Goal: Information Seeking & Learning: Learn about a topic

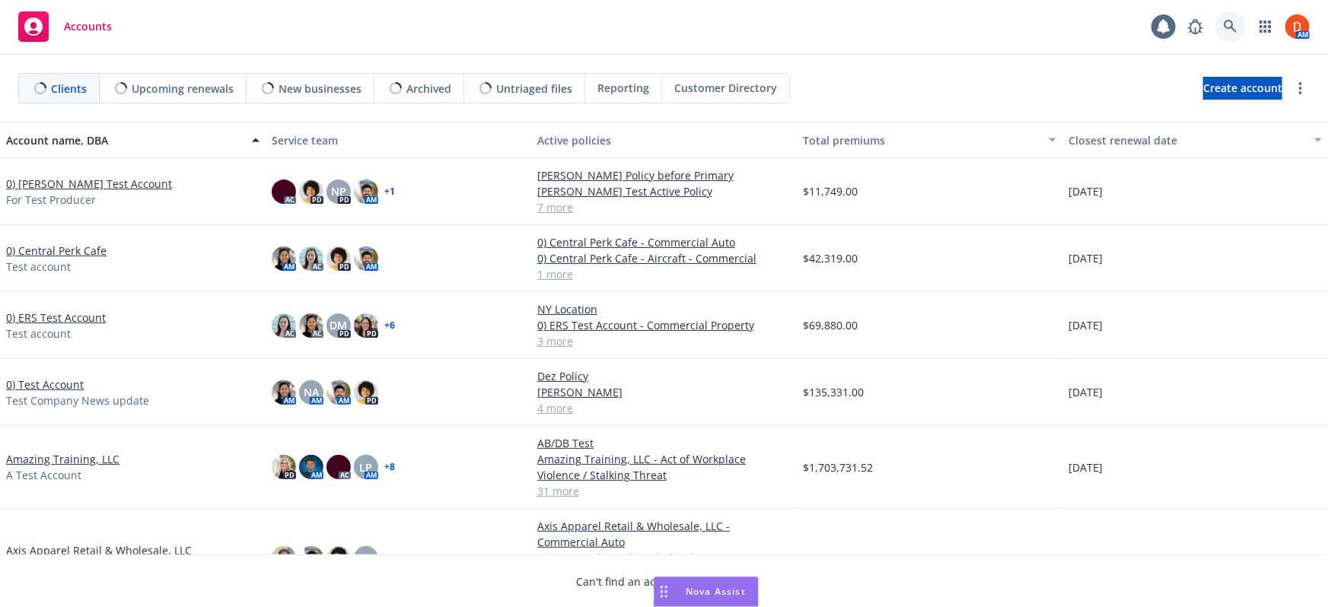
click at [1232, 37] on link at bounding box center [1230, 26] width 30 height 30
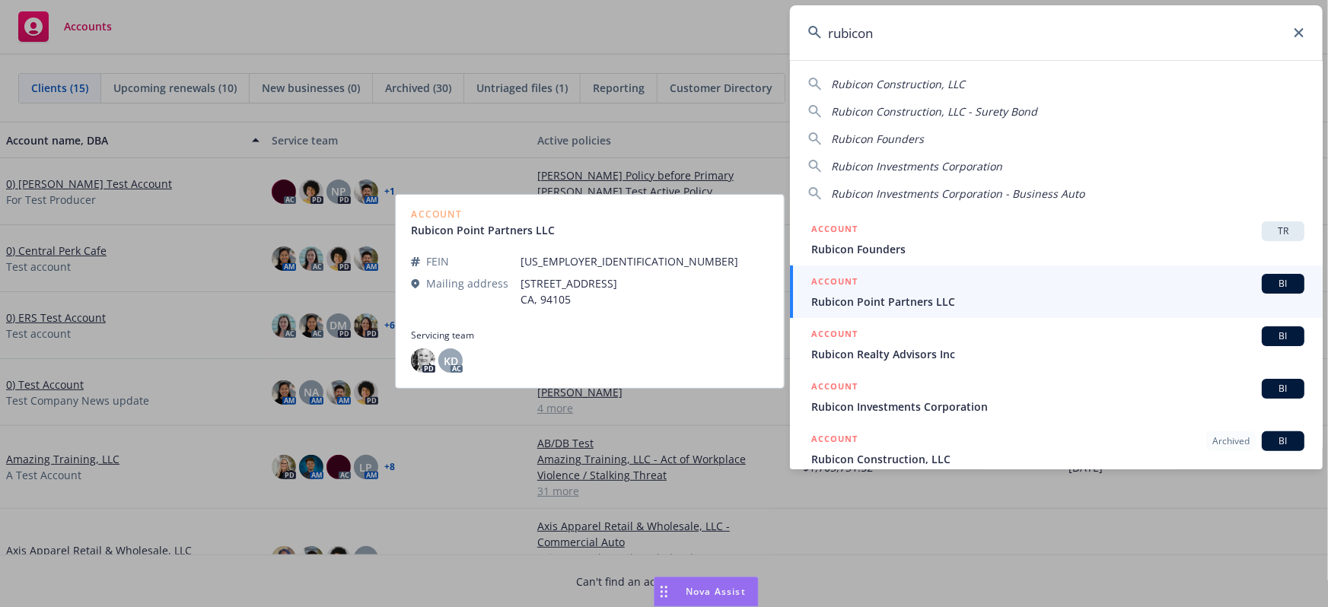
scroll to position [68, 0]
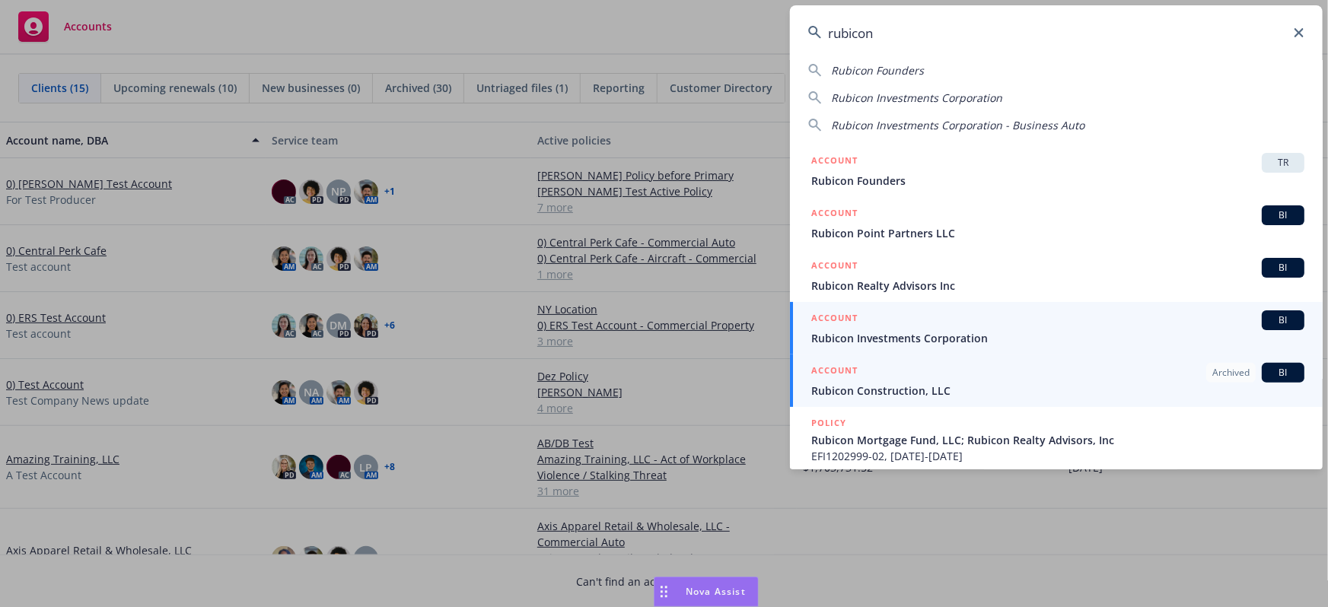
type input "rubicon"
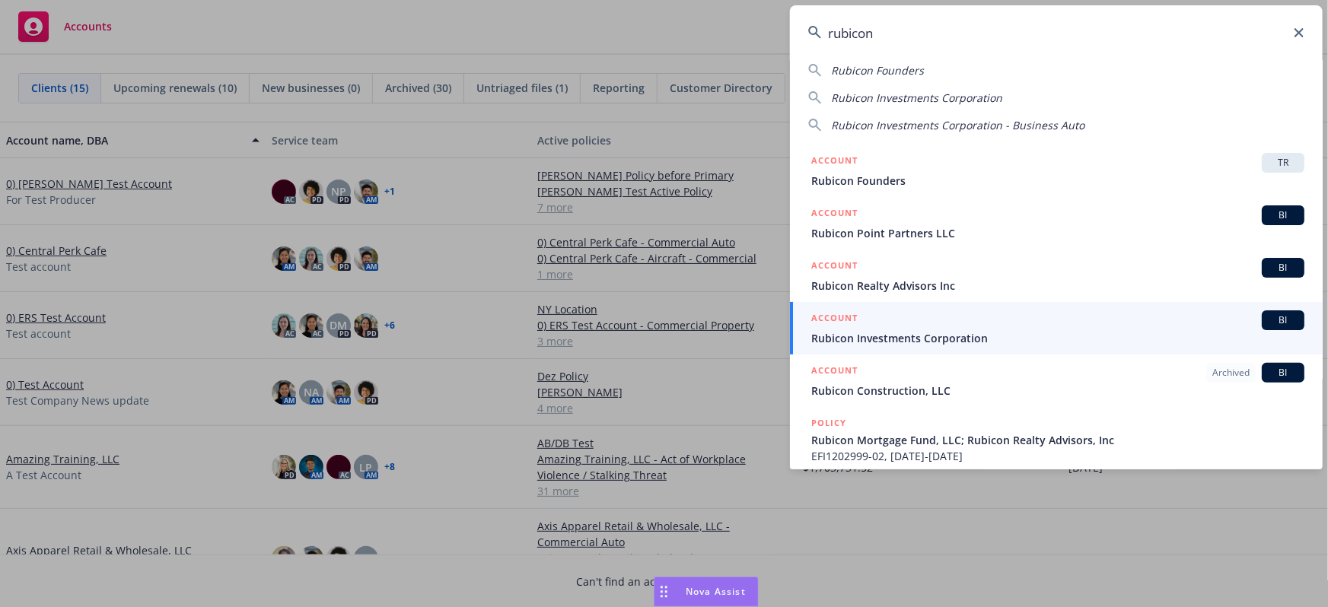
click at [922, 333] on span "Rubicon Investments Corporation" at bounding box center [1057, 338] width 493 height 16
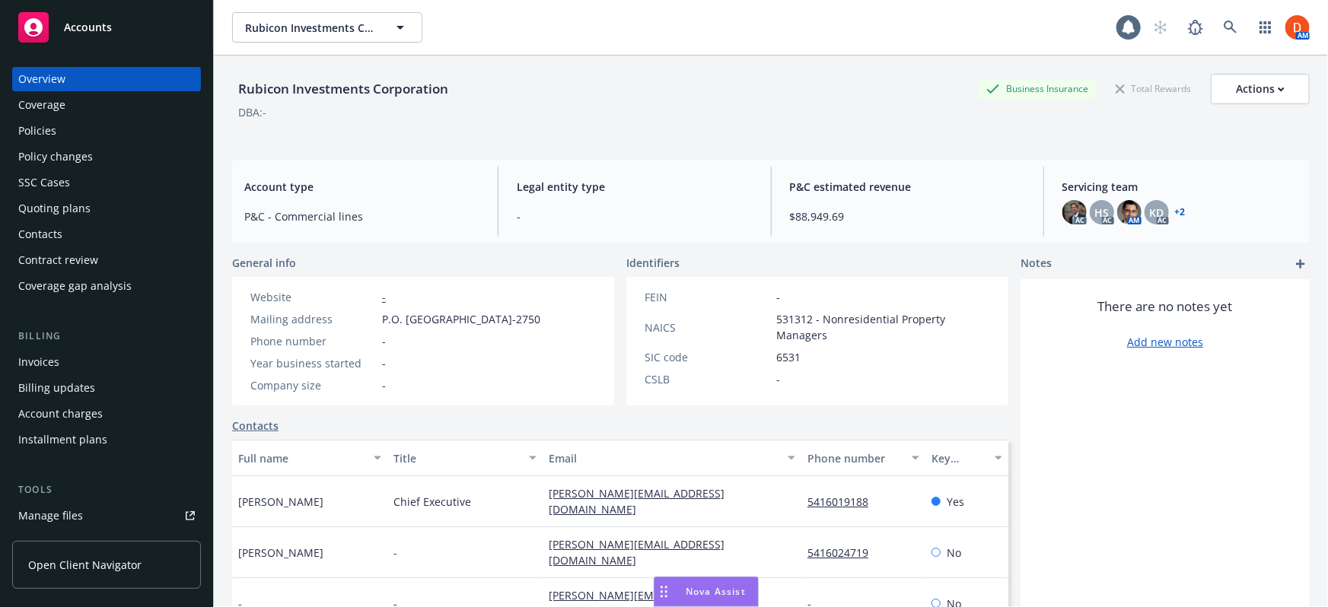
click at [1177, 211] on link "+ 2" at bounding box center [1180, 212] width 11 height 9
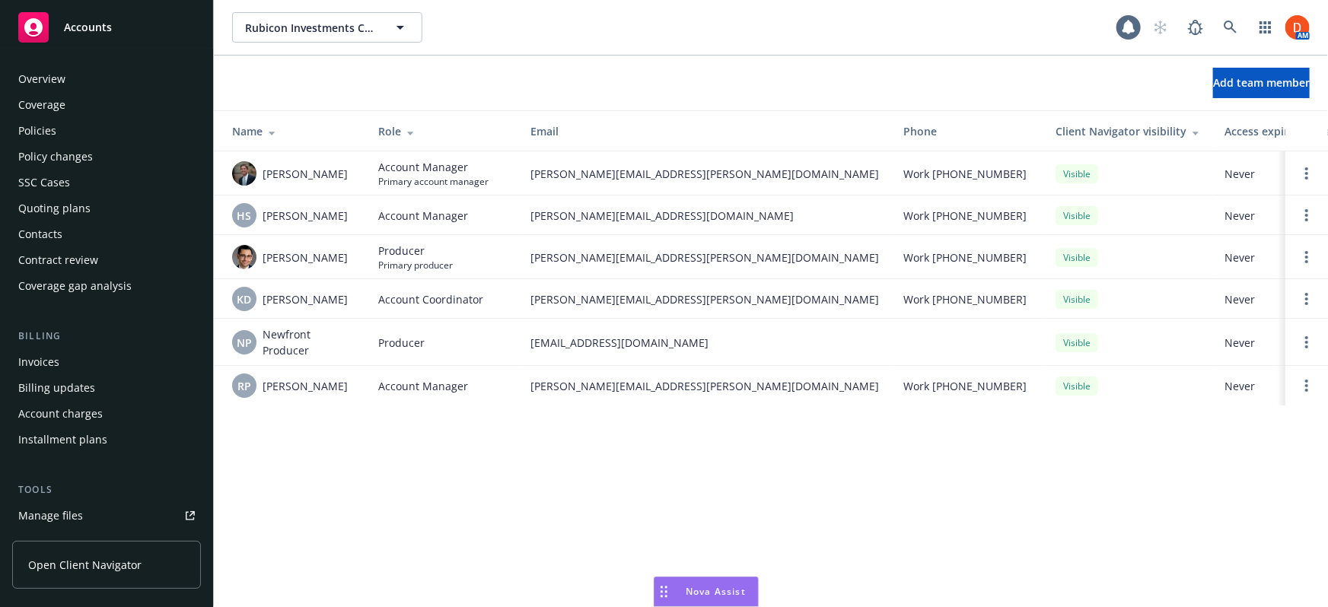
click at [107, 129] on div "Policies" at bounding box center [106, 131] width 177 height 24
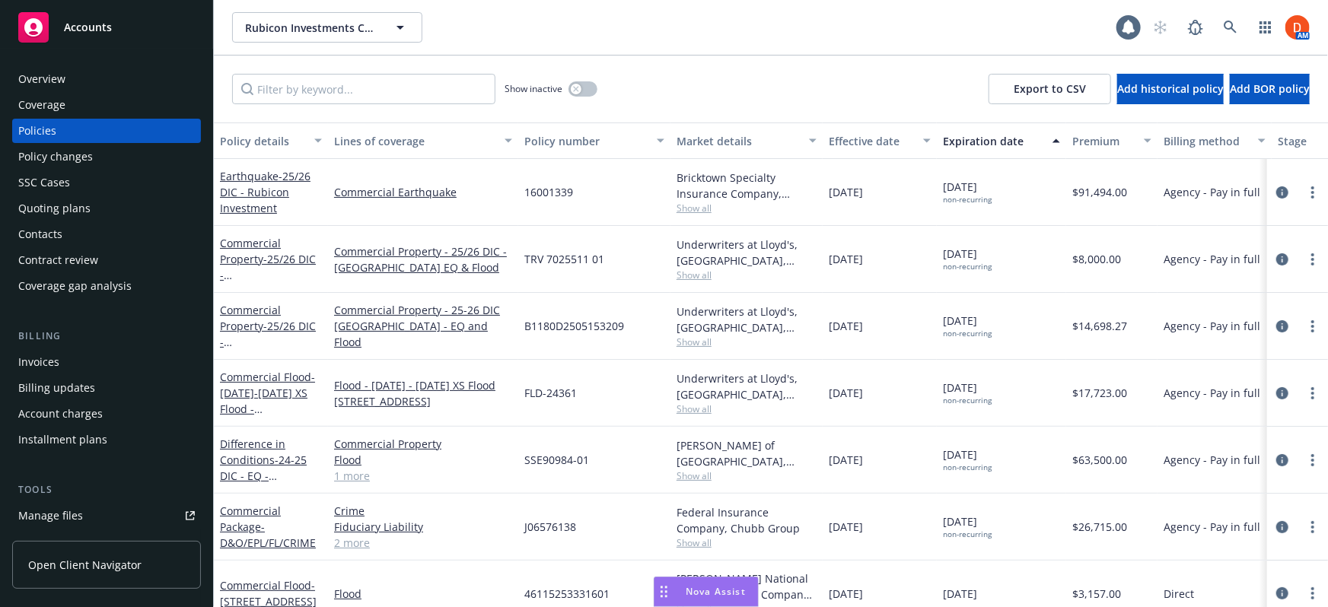
click at [1270, 202] on div at bounding box center [1297, 192] width 61 height 67
click at [1276, 195] on icon "circleInformation" at bounding box center [1282, 192] width 12 height 12
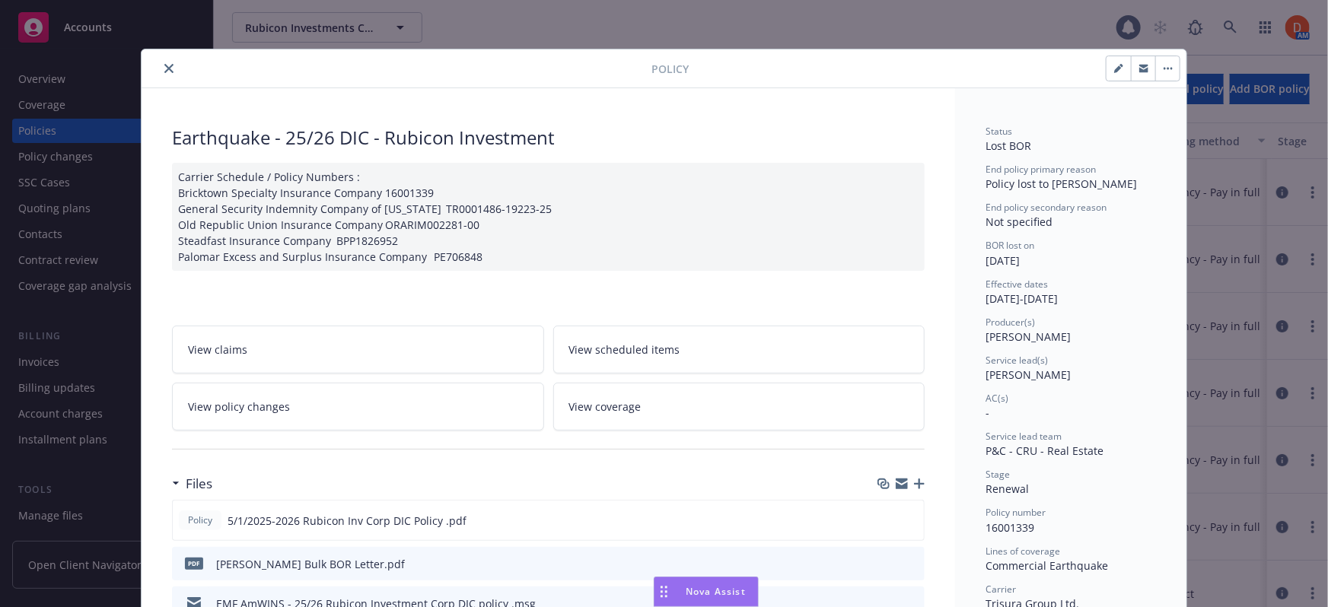
click at [164, 69] on icon "close" at bounding box center [168, 68] width 9 height 9
